Goal: Find specific page/section: Find specific page/section

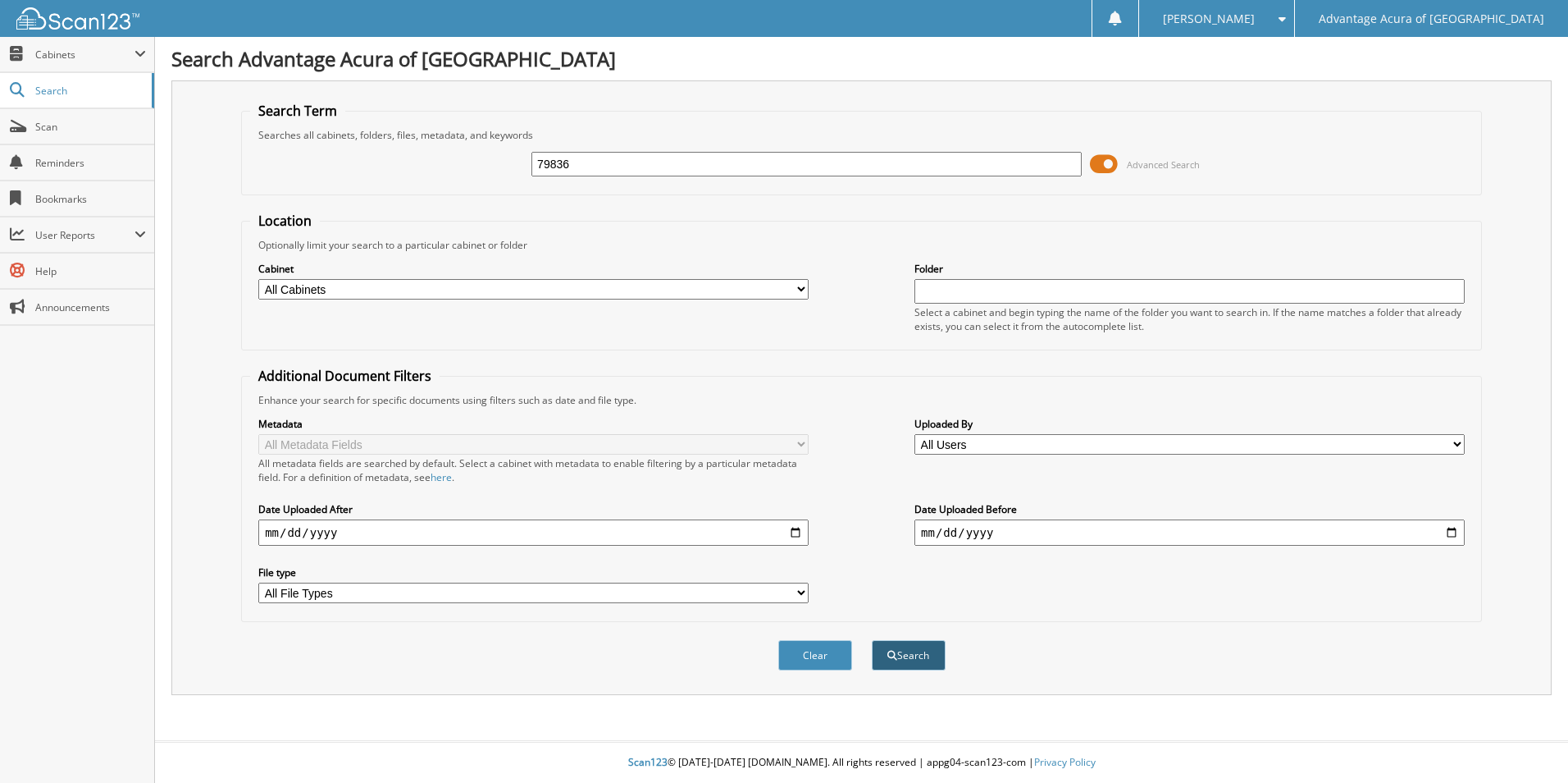
type input "79836"
click at [923, 648] on button "Search" at bounding box center [908, 655] width 74 height 30
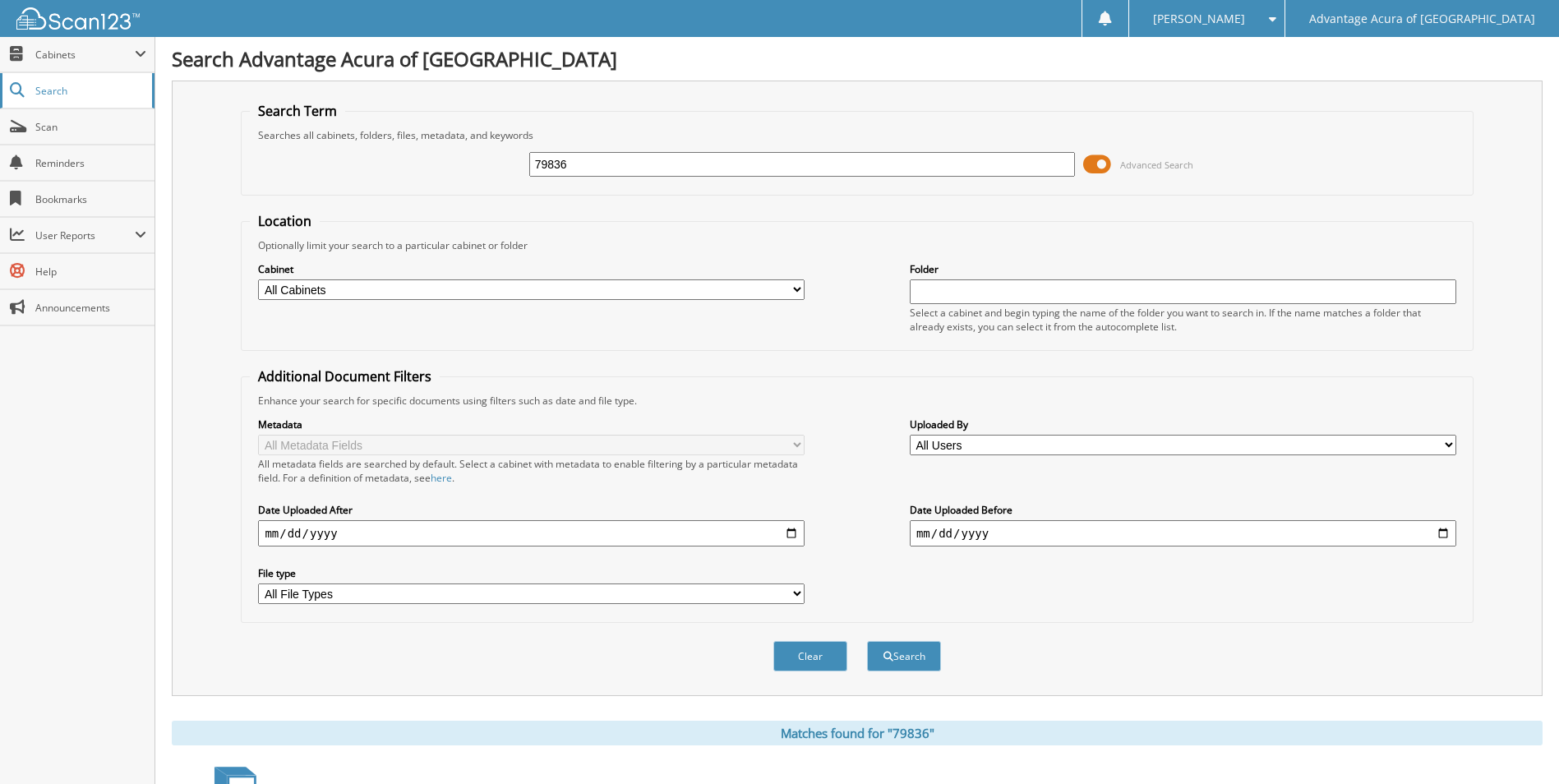
click at [77, 88] on span "Search" at bounding box center [89, 91] width 108 height 14
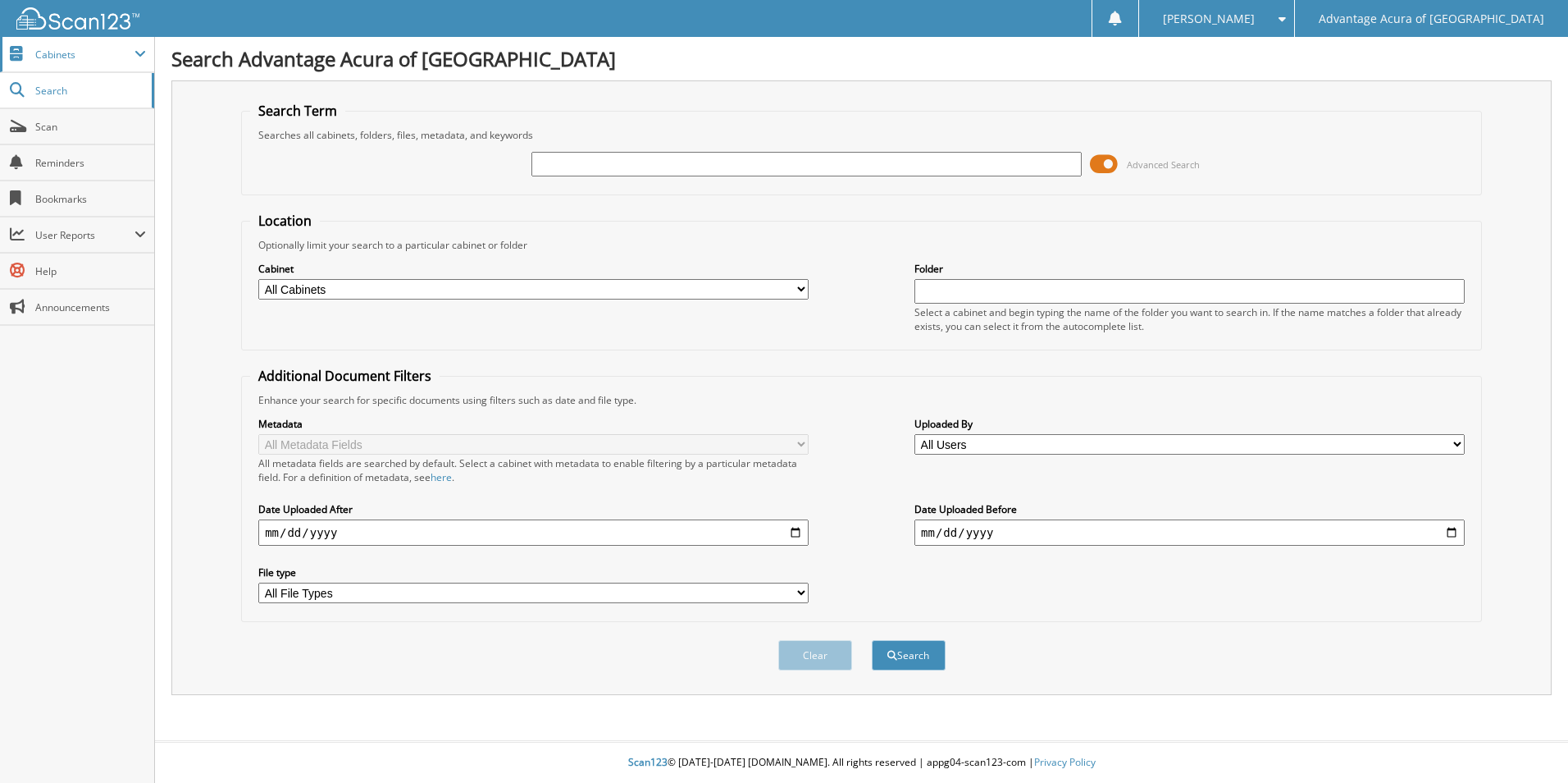
click at [140, 54] on span at bounding box center [140, 54] width 12 height 13
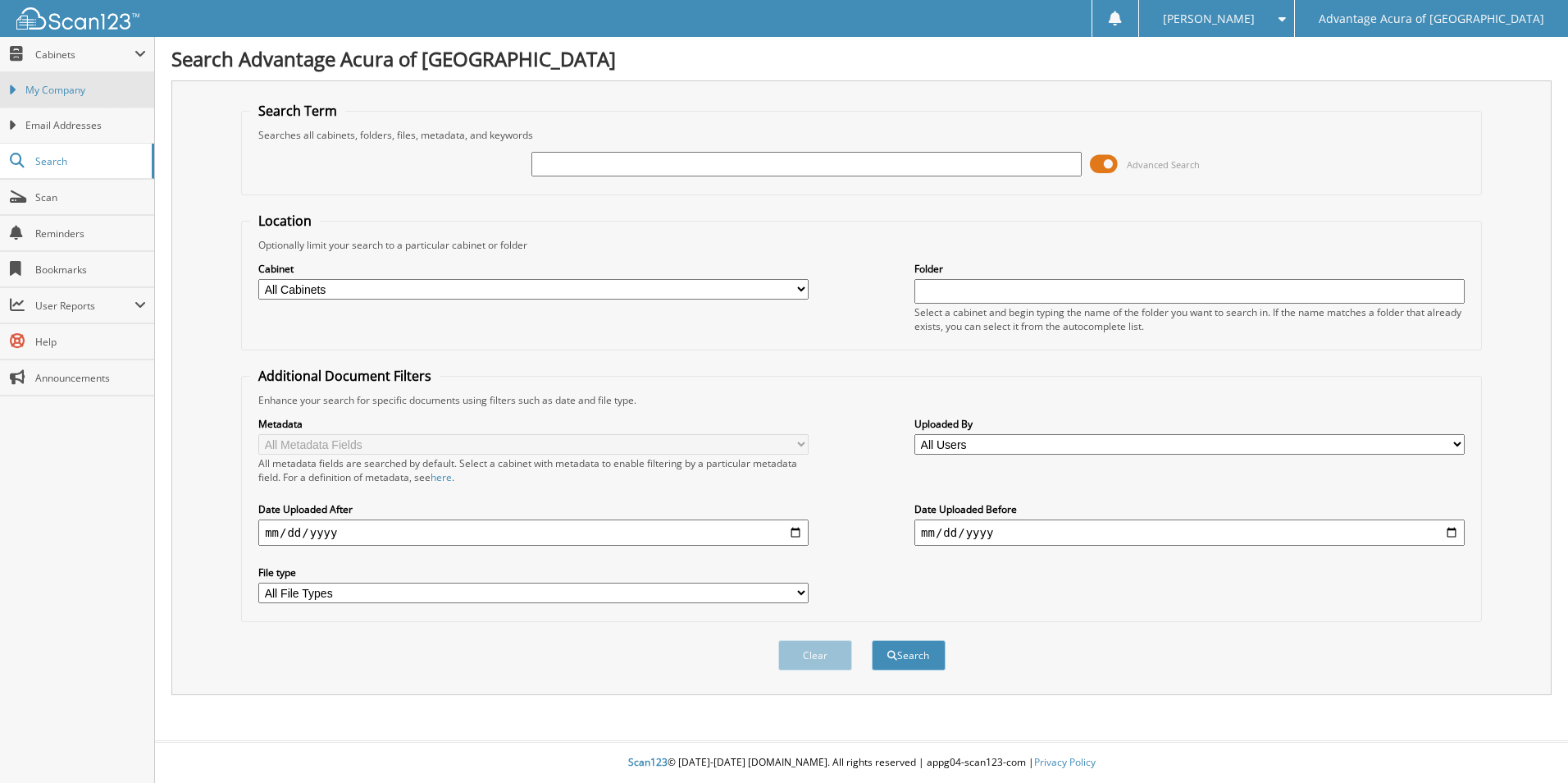
click at [111, 85] on span "My Company" at bounding box center [86, 90] width 120 height 15
click at [71, 87] on span "Search" at bounding box center [89, 91] width 108 height 14
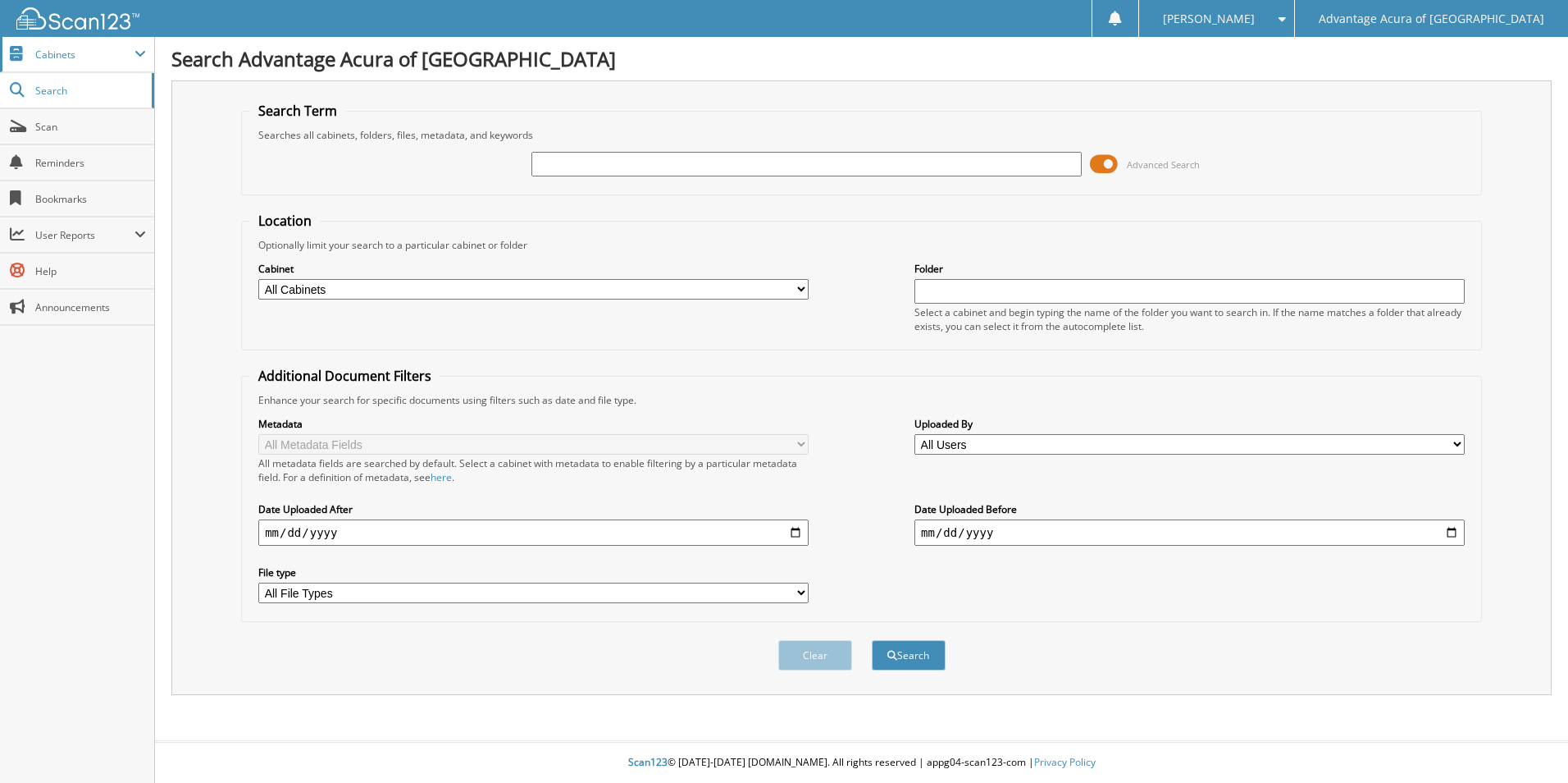
click at [134, 46] on span "Cabinets" at bounding box center [77, 54] width 154 height 36
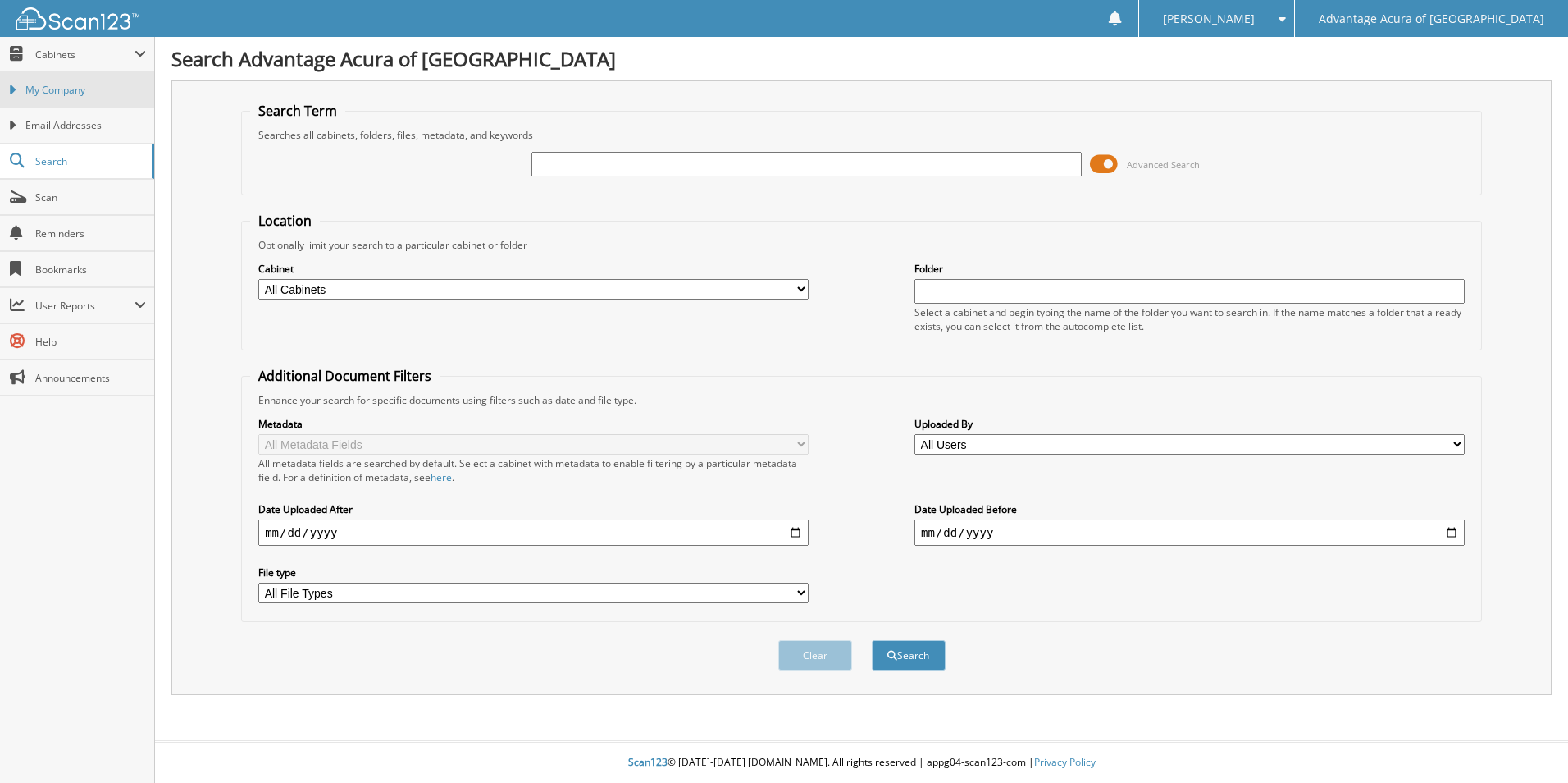
click at [99, 96] on link "My Company" at bounding box center [77, 90] width 154 height 36
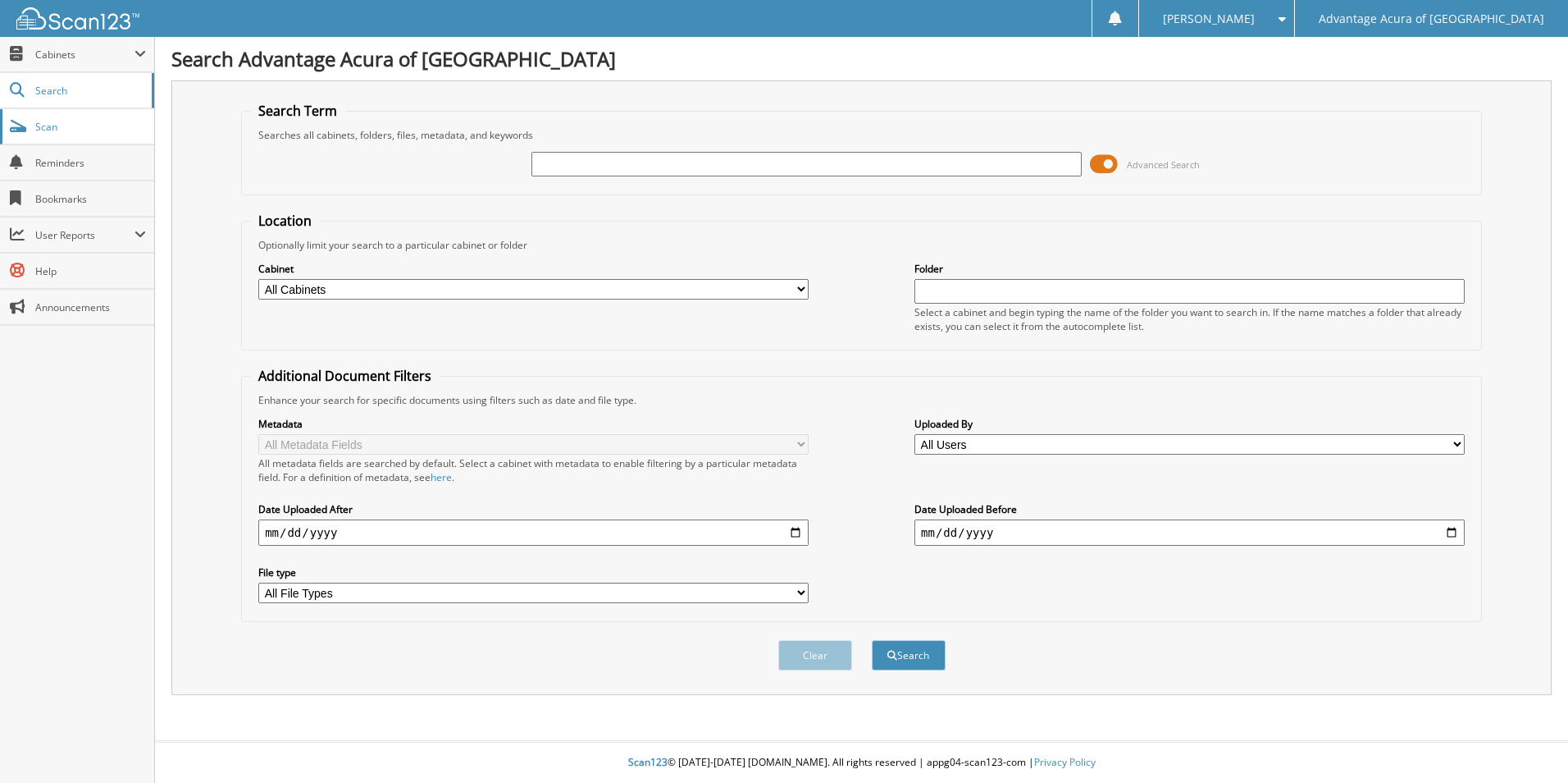
click at [62, 123] on span "Scan" at bounding box center [91, 127] width 111 height 14
click at [88, 45] on span "Cabinets" at bounding box center [77, 54] width 154 height 36
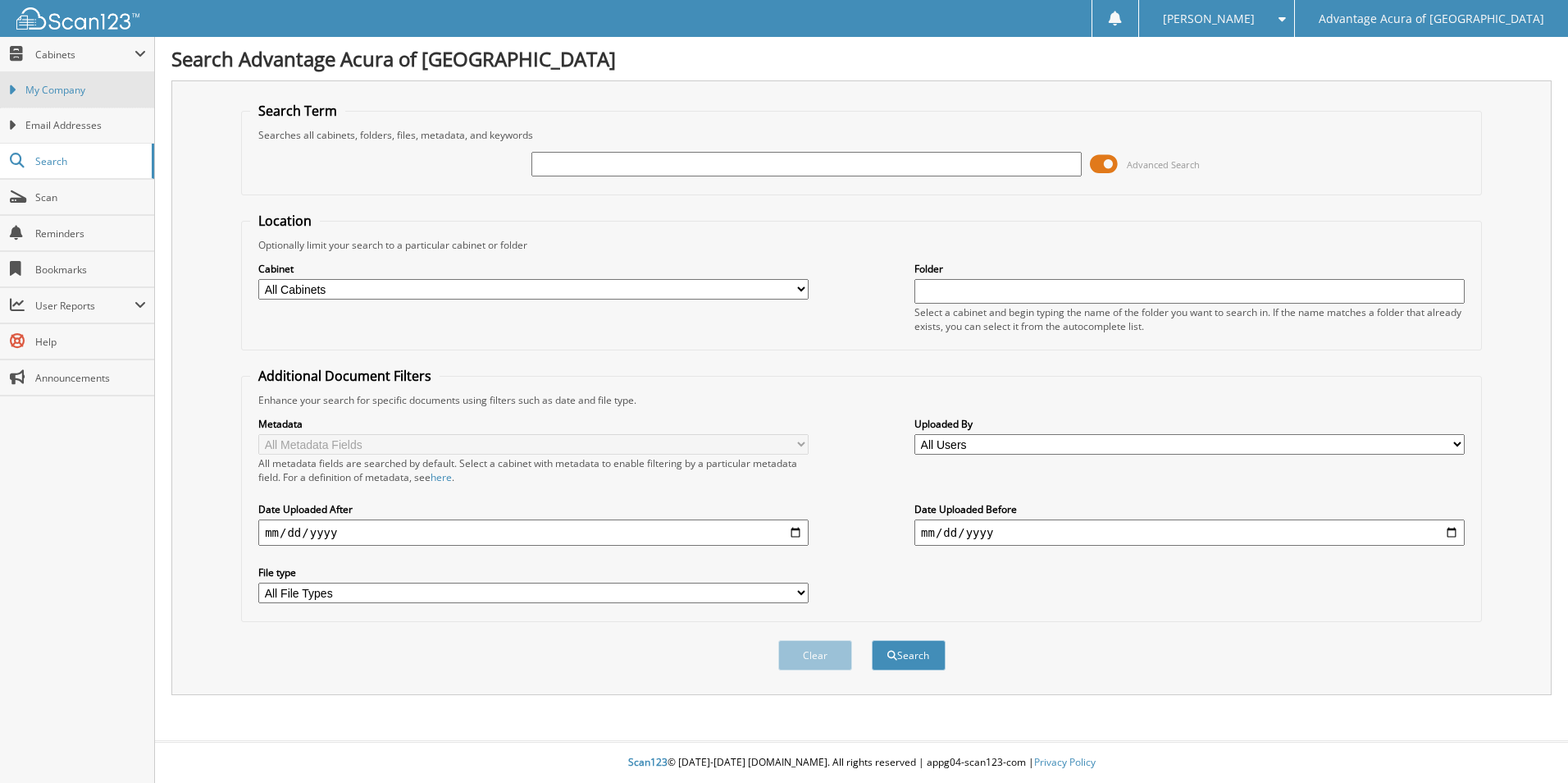
click at [83, 85] on span "My Company" at bounding box center [86, 90] width 120 height 15
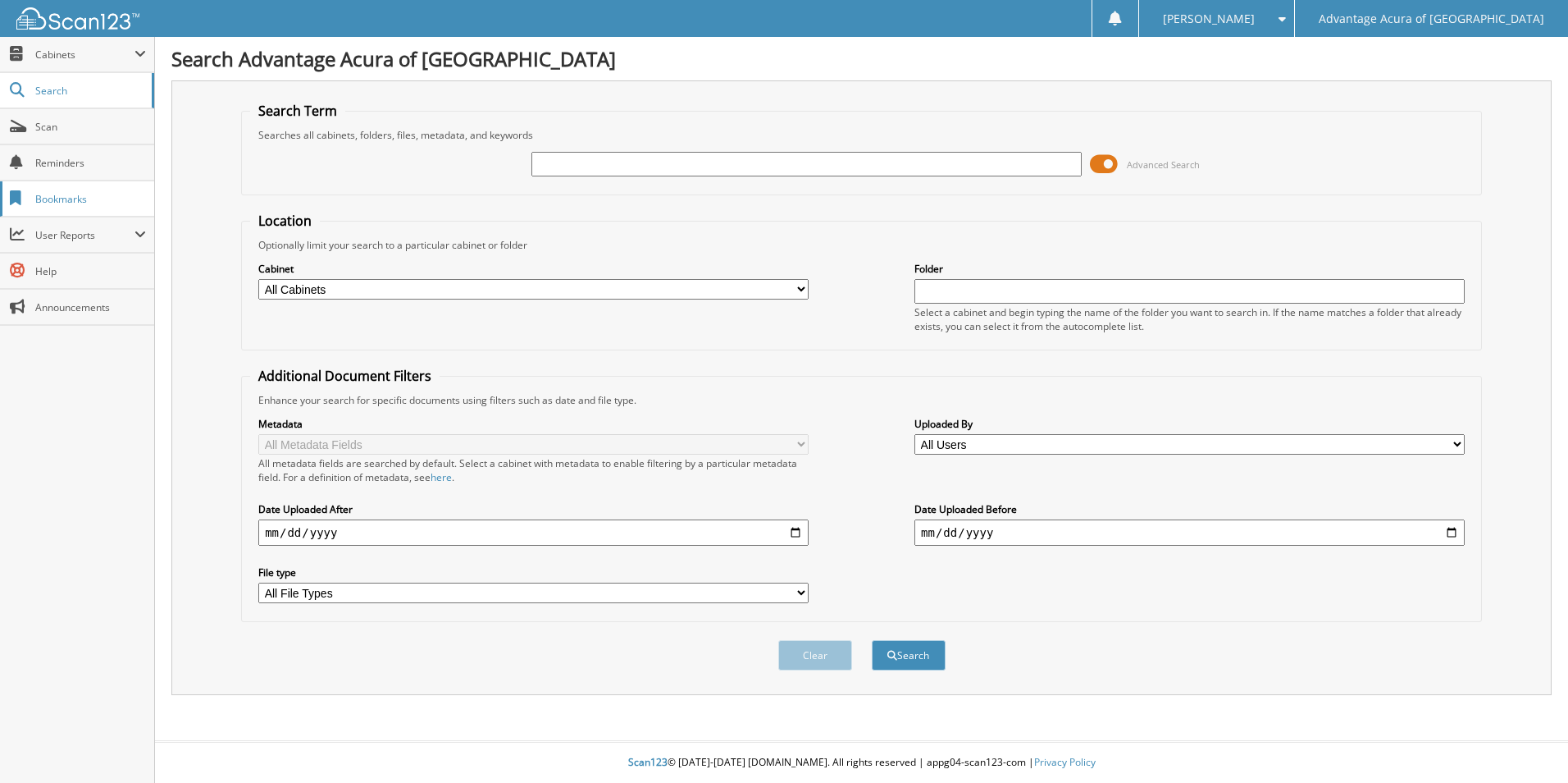
click at [65, 196] on span "Bookmarks" at bounding box center [91, 199] width 111 height 14
